Goal: Information Seeking & Learning: Understand process/instructions

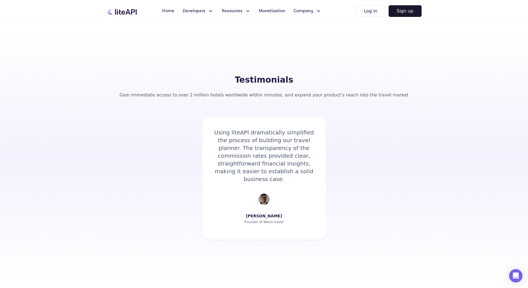
scroll to position [1026, 0]
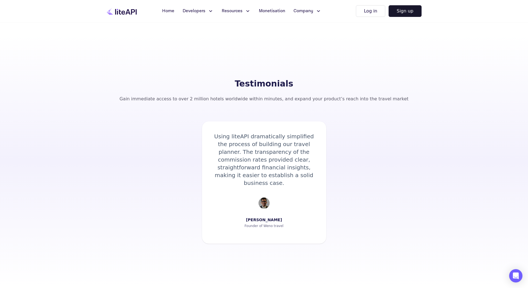
click at [267, 224] on div "Founder of Weno travel" at bounding box center [264, 226] width 39 height 4
copy div "Weno"
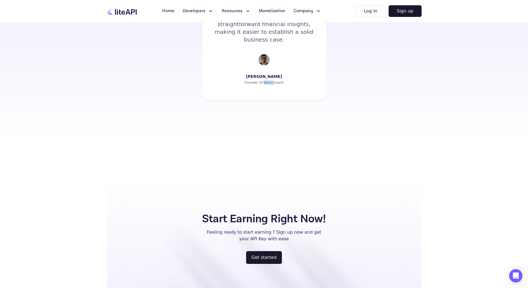
scroll to position [1292, 0]
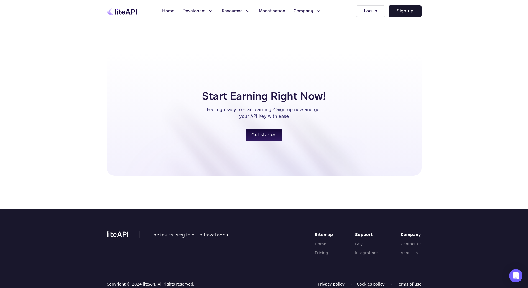
click at [248, 129] on link "Get started" at bounding box center [264, 135] width 36 height 13
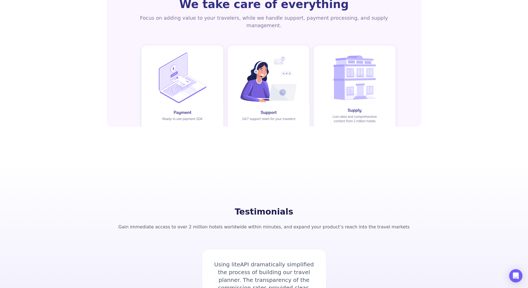
scroll to position [691, 0]
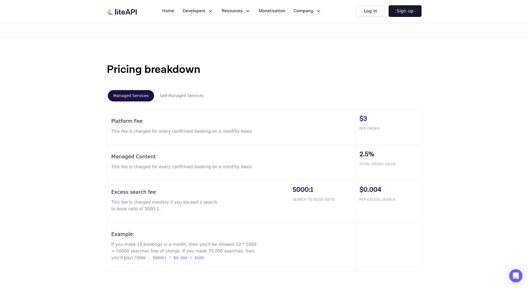
scroll to position [277, 0]
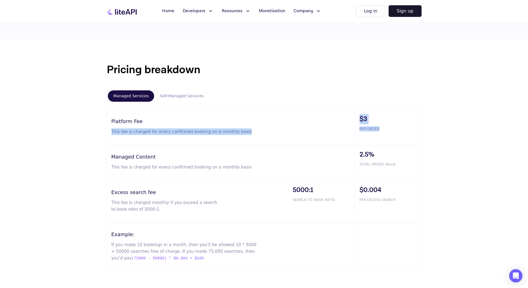
drag, startPoint x: 381, startPoint y: 129, endPoint x: 354, endPoint y: 115, distance: 30.2
click at [354, 115] on div "Platform Fee This fee is charged for every confirmed booking on a monthly basis…" at bounding box center [264, 128] width 315 height 36
click at [411, 136] on div "$3 PER ORDER" at bounding box center [388, 127] width 67 height 35
click at [396, 140] on div "$3 PER ORDER" at bounding box center [388, 127] width 67 height 35
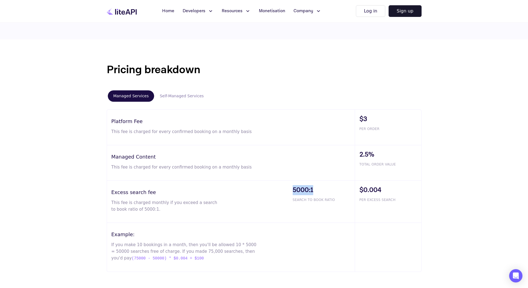
drag, startPoint x: 291, startPoint y: 188, endPoint x: 322, endPoint y: 190, distance: 31.1
click at [322, 190] on div "5000:1 SEARCH TO BOOK RATIO" at bounding box center [321, 202] width 67 height 42
click at [321, 192] on span "5000:1" at bounding box center [324, 190] width 62 height 10
drag, startPoint x: 314, startPoint y: 191, endPoint x: 292, endPoint y: 188, distance: 22.1
click at [292, 188] on div "5000:1 SEARCH TO BOOK RATIO" at bounding box center [321, 202] width 67 height 42
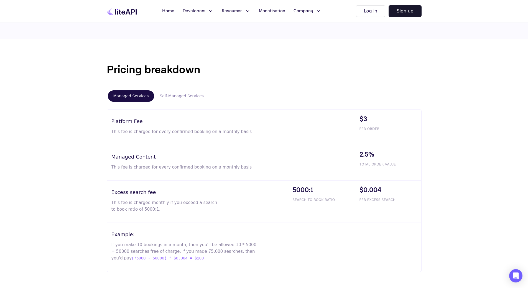
click at [317, 203] on div "5000:1 SEARCH TO BOOK RATIO" at bounding box center [321, 202] width 67 height 42
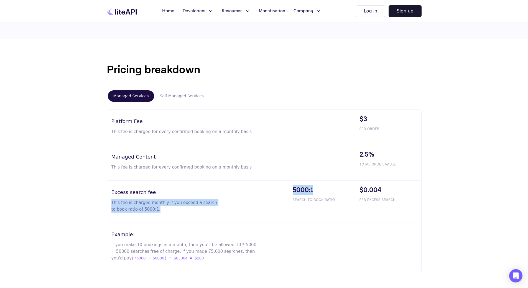
drag, startPoint x: 318, startPoint y: 192, endPoint x: 284, endPoint y: 191, distance: 33.3
click at [284, 191] on div "Excess search fee This fee is charged monthly if you exceed a search to book ra…" at bounding box center [264, 202] width 315 height 42
click at [319, 193] on span "5000:1" at bounding box center [324, 190] width 62 height 10
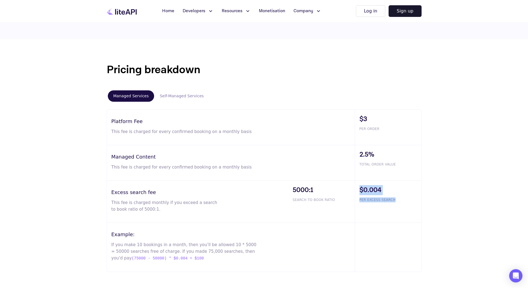
drag, startPoint x: 397, startPoint y: 201, endPoint x: 360, endPoint y: 191, distance: 38.3
click at [360, 191] on div "$0.004 PER EXCESS SEARCH" at bounding box center [388, 202] width 67 height 42
click at [279, 186] on div "Excess search fee This fee is charged monthly if you exceed a search to book ra…" at bounding box center [197, 202] width 181 height 42
drag, startPoint x: 222, startPoint y: 245, endPoint x: 237, endPoint y: 244, distance: 14.8
click at [233, 244] on p "If you make 10 bookings in a month, then you'll be allowed 10 * 5000 = 50000 se…" at bounding box center [185, 252] width 146 height 20
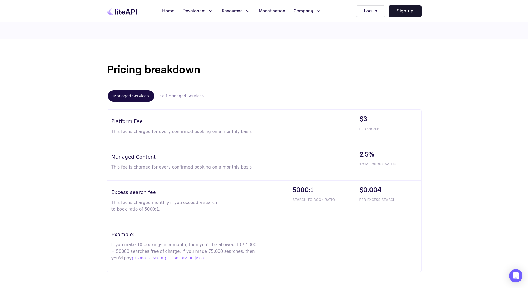
click at [278, 246] on div "Example: If you make 10 bookings in a month, then you'll be allowed 10 * 5000 =…" at bounding box center [231, 247] width 248 height 49
drag, startPoint x: 262, startPoint y: 245, endPoint x: 242, endPoint y: 245, distance: 20.3
click at [242, 245] on div "Example: If you make 10 bookings in a month, then you'll be allowed 10 * 5000 =…" at bounding box center [231, 247] width 248 height 49
click at [242, 245] on p "If you make 10 bookings in a month, then you'll be allowed 10 * 5000 = 50000 se…" at bounding box center [185, 252] width 146 height 20
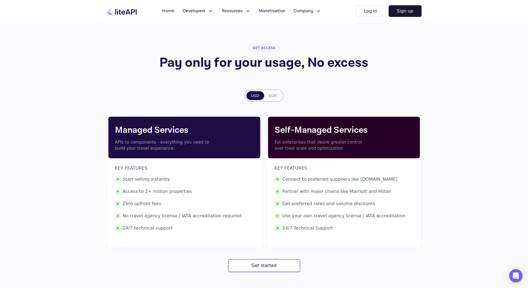
scroll to position [0, 0]
